Goal: Check status

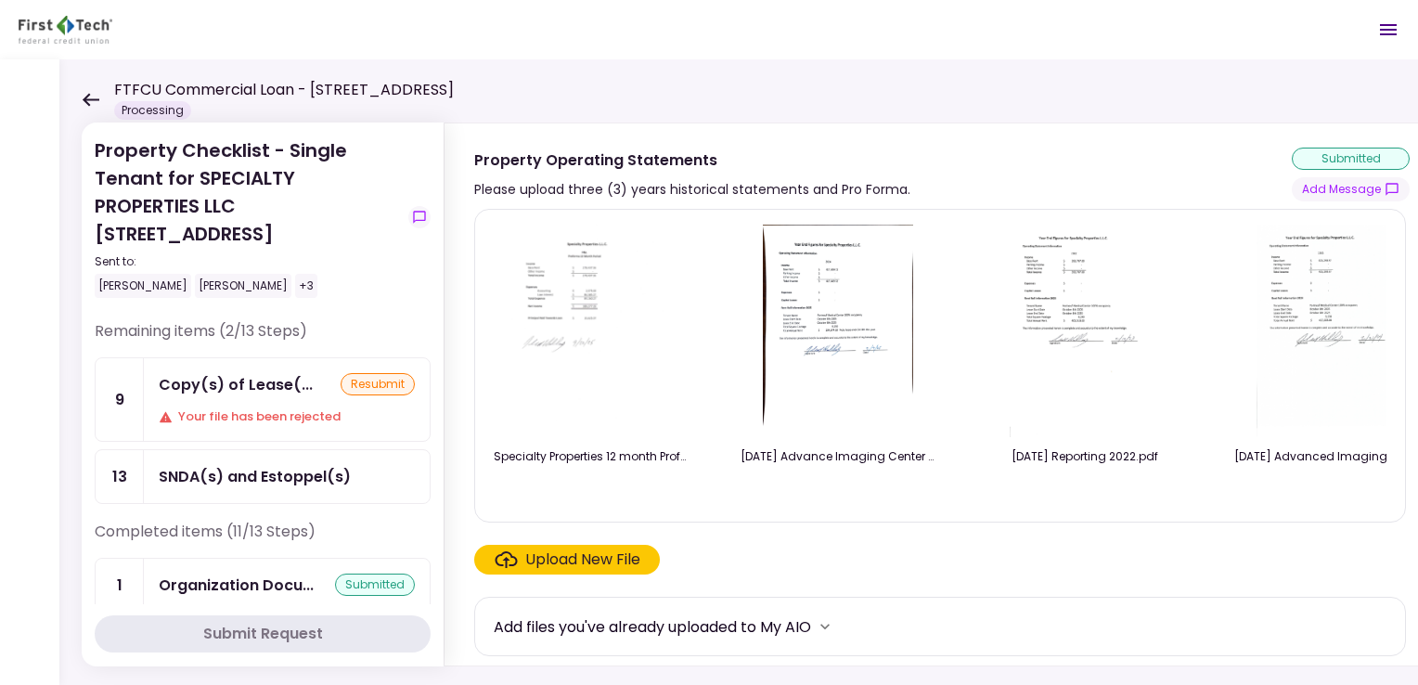
click at [252, 401] on div "Copy(s) of Lease(... resubmit Your file has been rejected" at bounding box center [287, 399] width 286 height 83
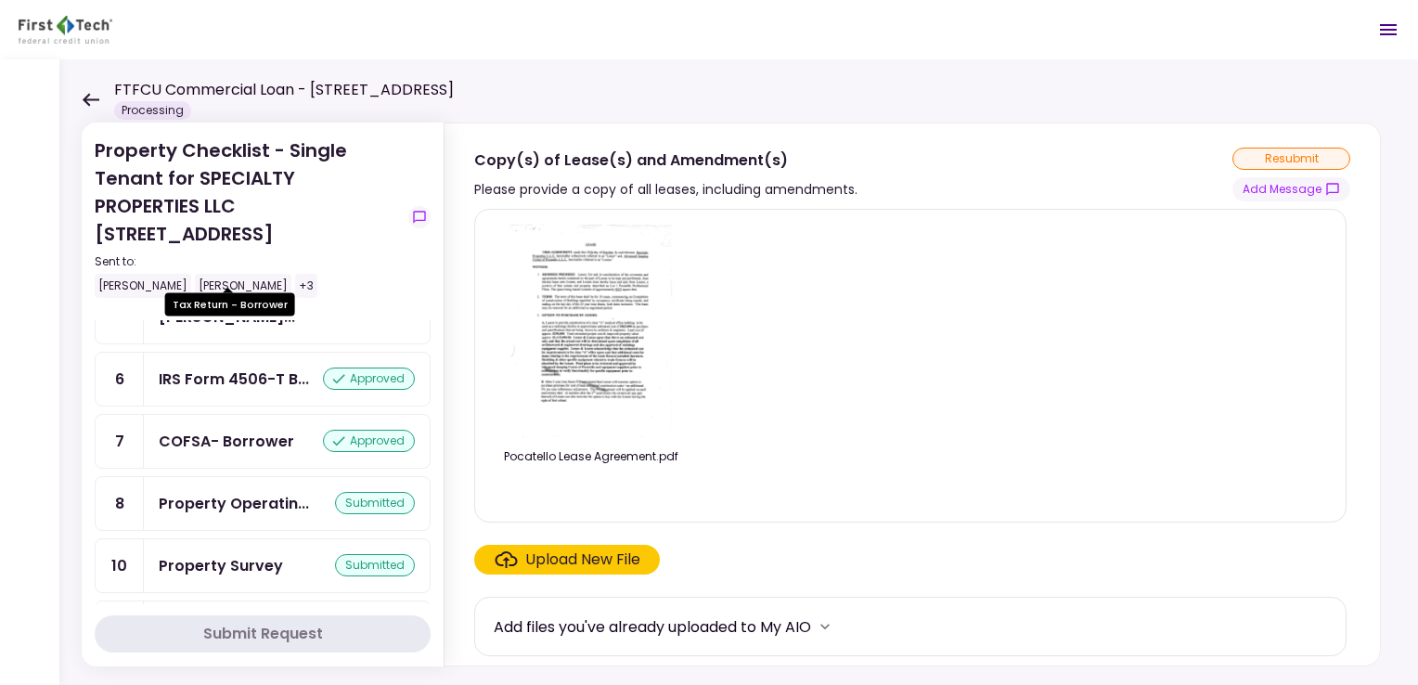
scroll to position [557, 0]
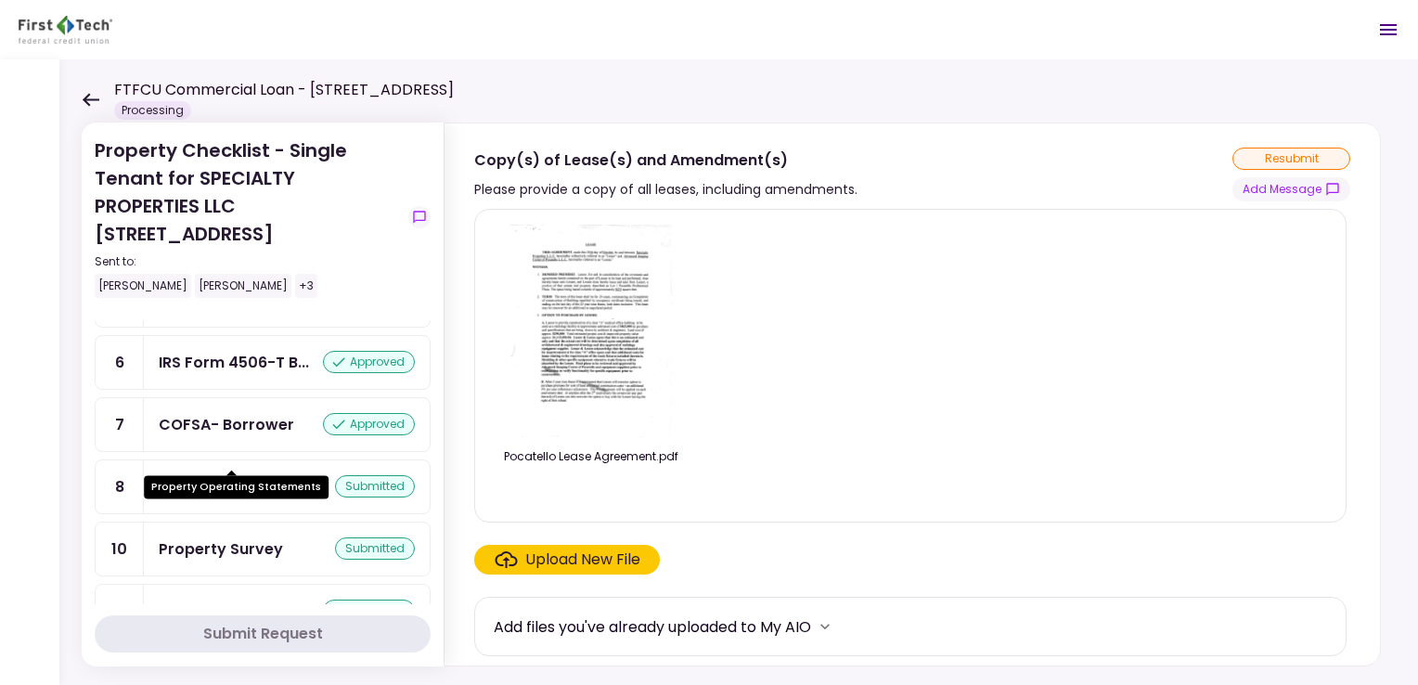
click at [260, 475] on div "Property Operatin..." at bounding box center [234, 486] width 150 height 23
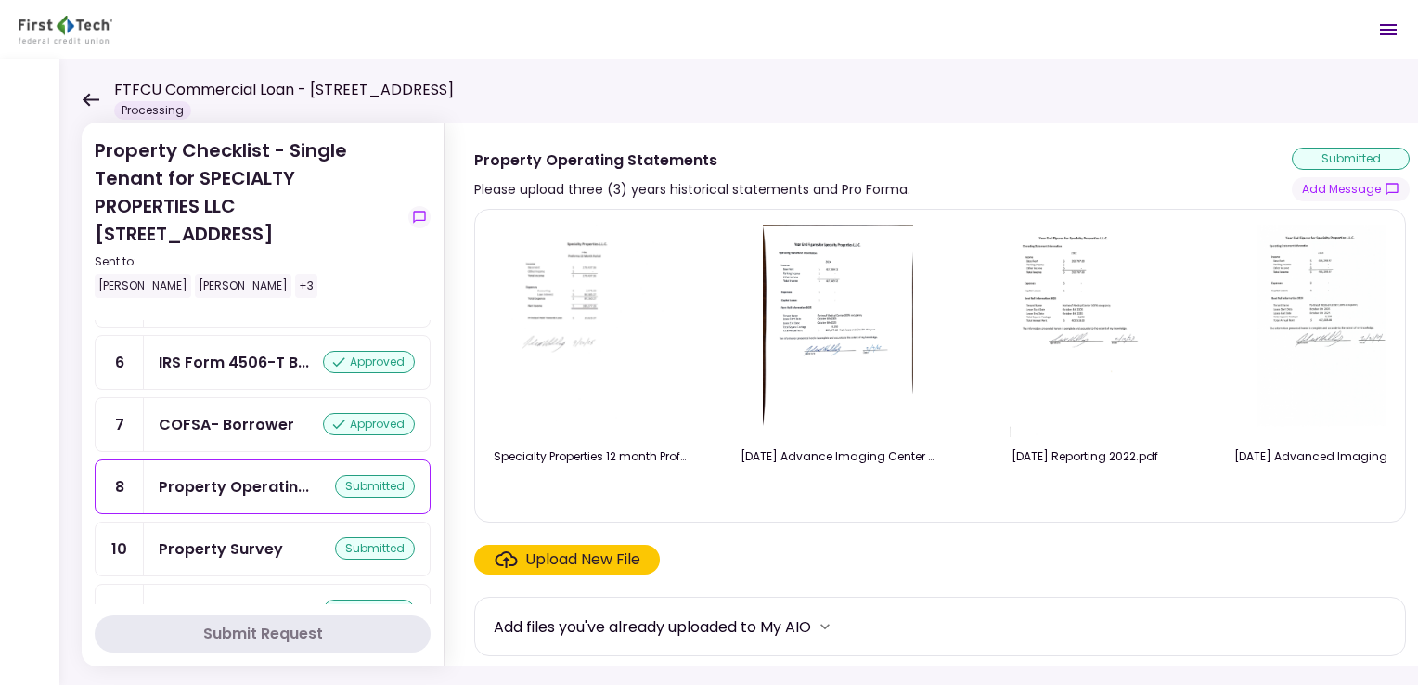
click at [82, 98] on icon at bounding box center [91, 100] width 18 height 14
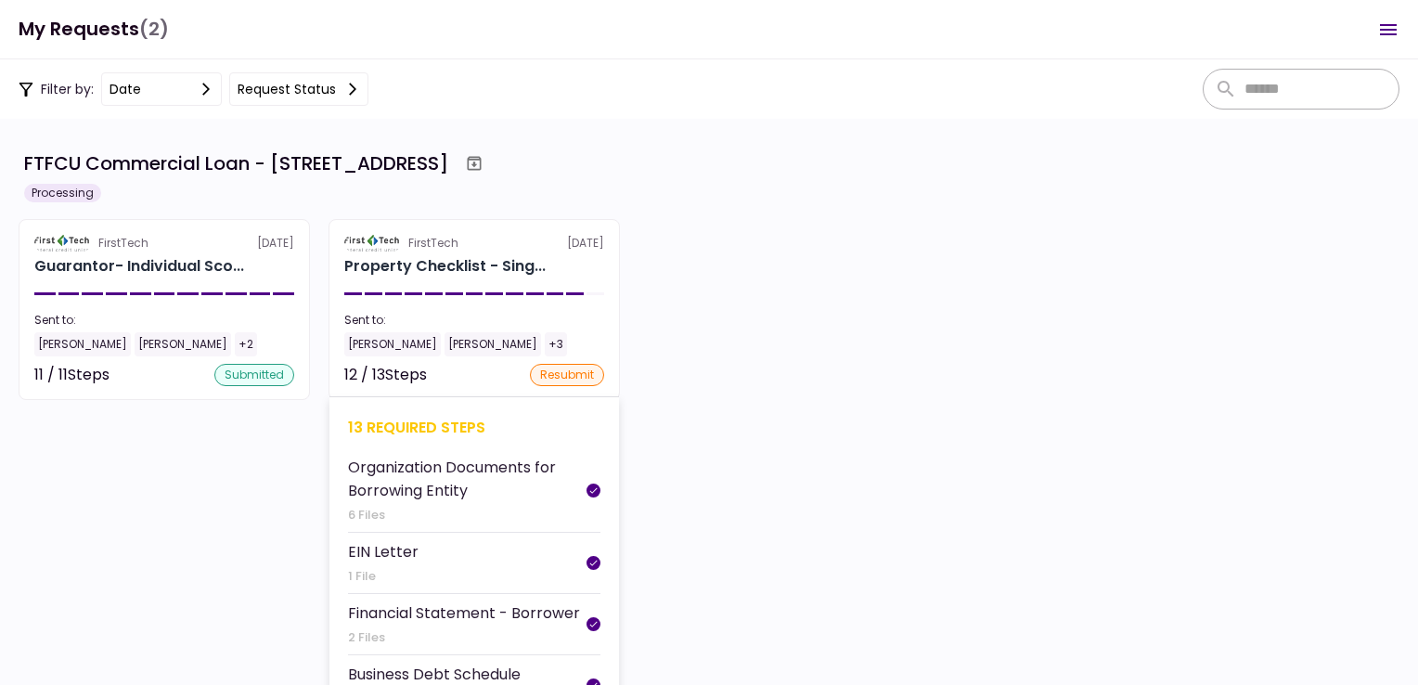
click at [369, 325] on div "Sent to:" at bounding box center [474, 320] width 260 height 17
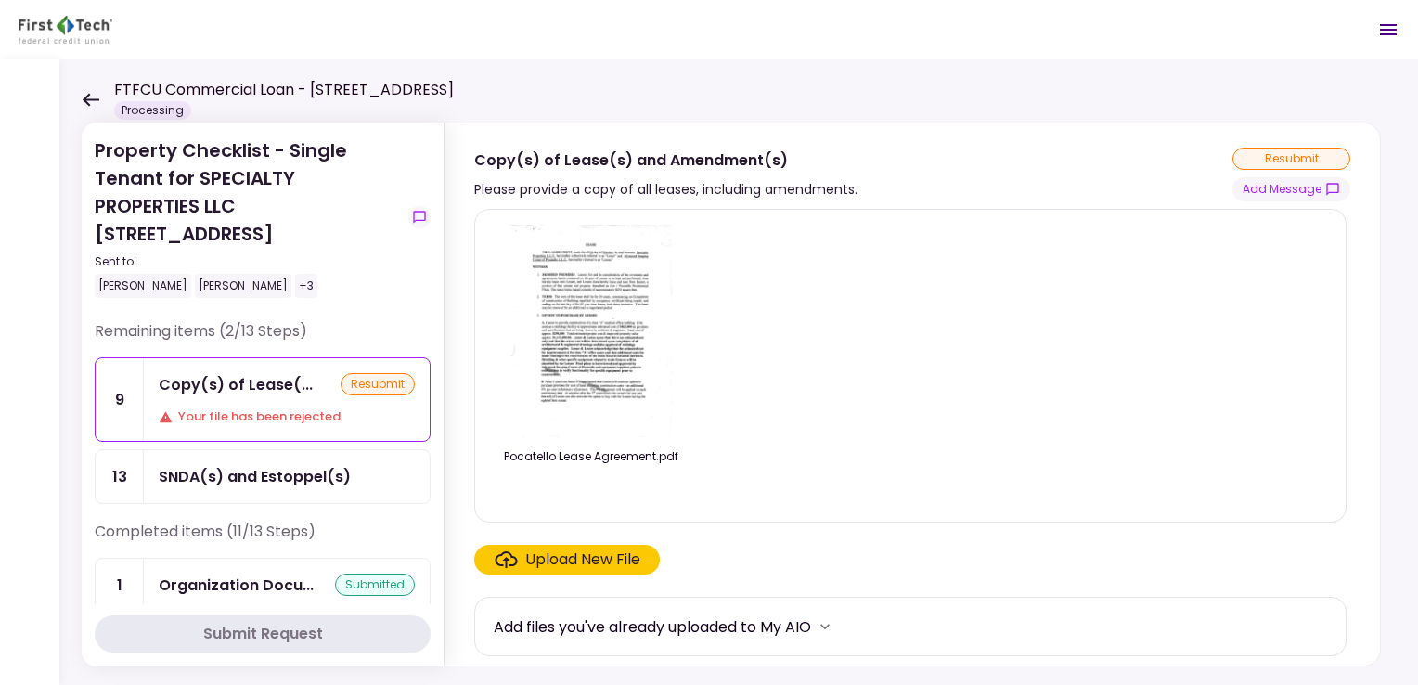
click at [93, 102] on icon at bounding box center [91, 100] width 18 height 14
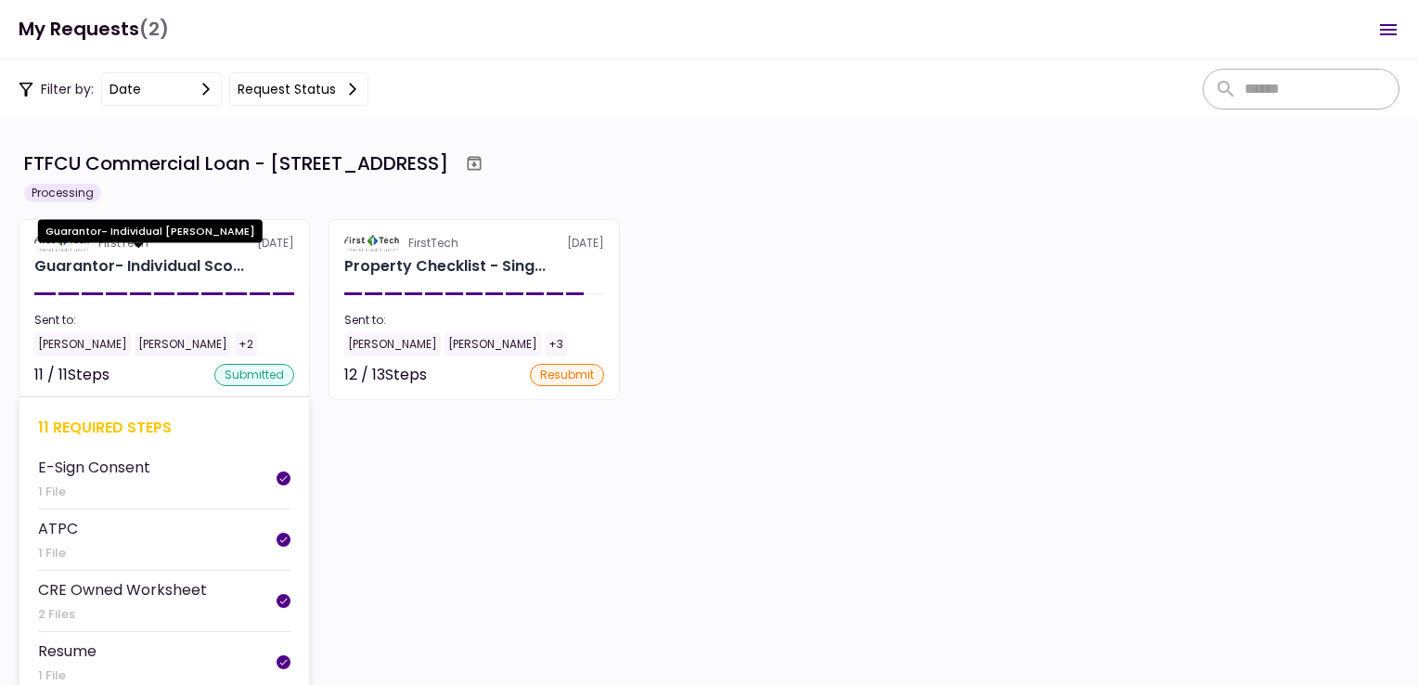
click at [145, 274] on div "Guarantor- Individual Sco..." at bounding box center [139, 266] width 210 height 22
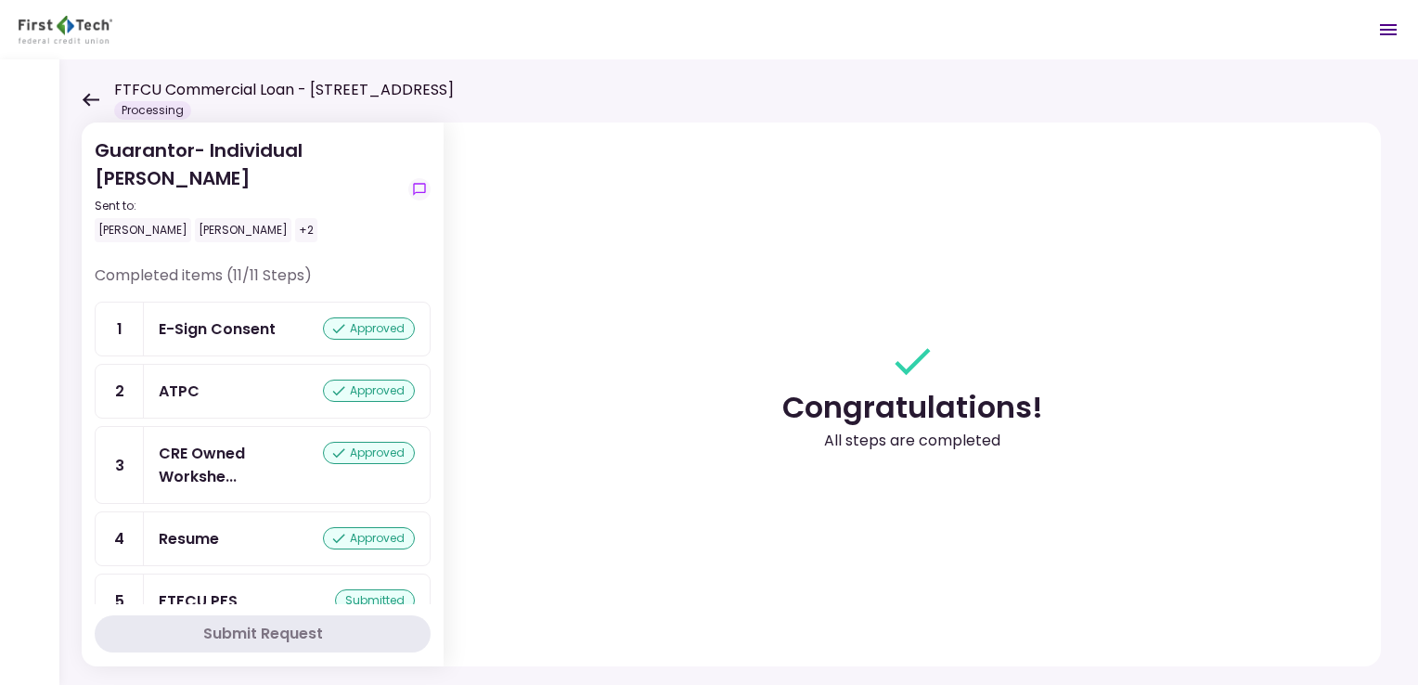
click at [91, 101] on icon at bounding box center [91, 100] width 18 height 14
